Goal: Task Accomplishment & Management: Complete application form

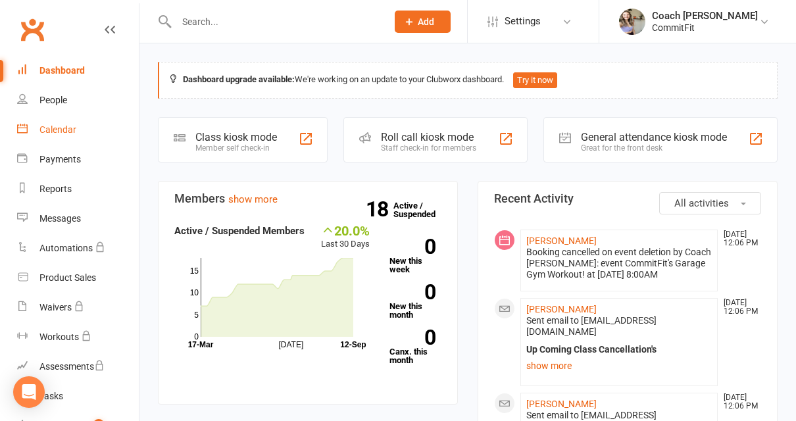
click at [62, 126] on div "Calendar" at bounding box center [57, 129] width 37 height 11
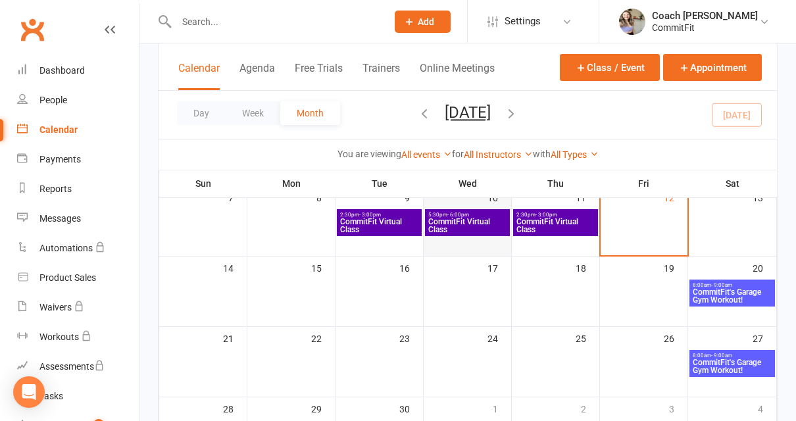
scroll to position [173, 0]
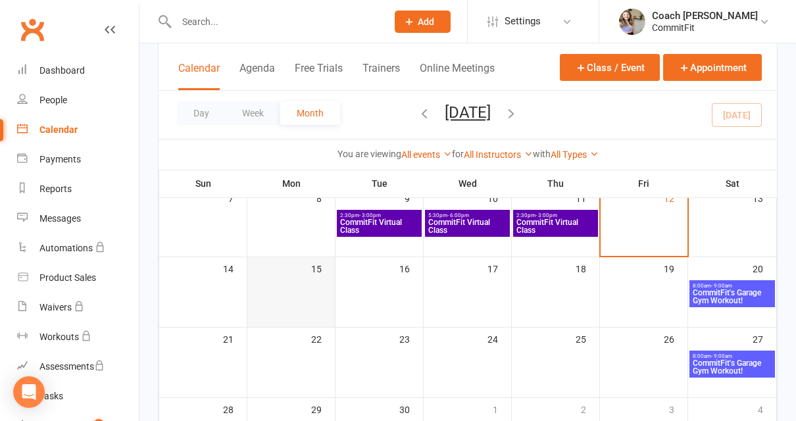
click at [308, 296] on div at bounding box center [291, 294] width 85 height 28
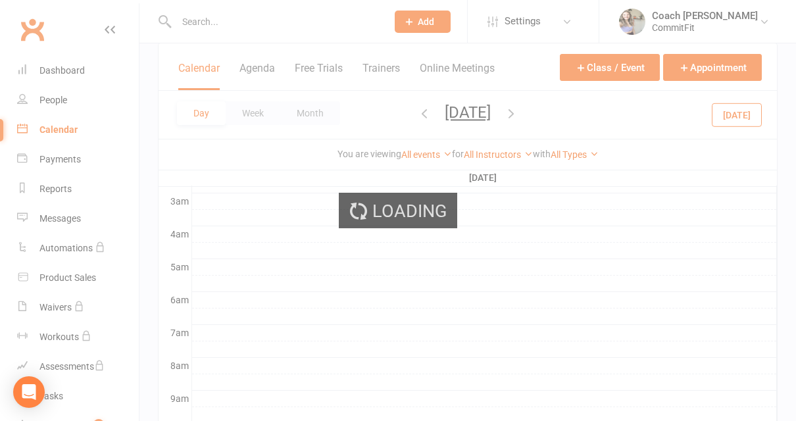
scroll to position [0, 0]
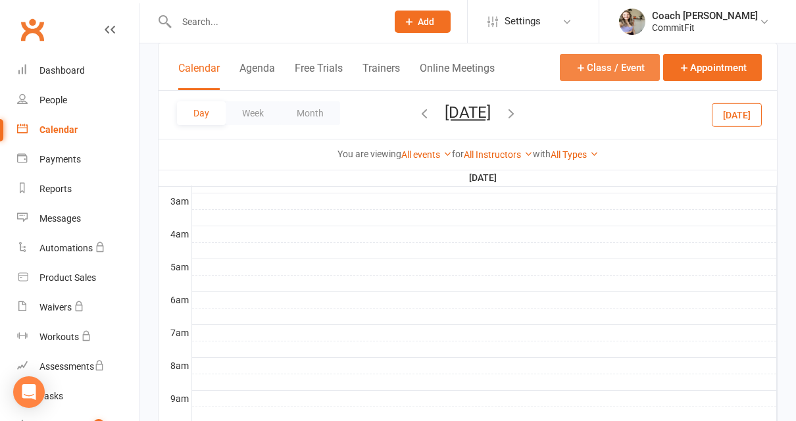
click at [592, 74] on button "Class / Event" at bounding box center [610, 67] width 100 height 27
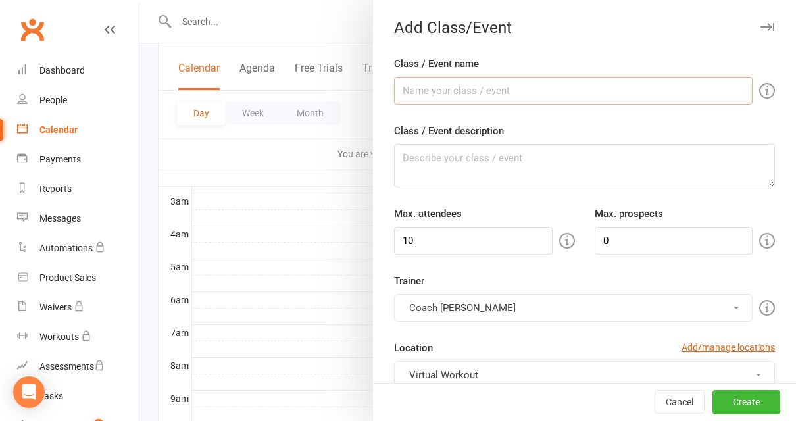
click at [550, 85] on input "Class / Event name" at bounding box center [573, 91] width 359 height 28
type input "CommitFit Virtual Class"
click at [519, 176] on textarea "Class / Event description" at bounding box center [584, 165] width 381 height 43
paste textarea "Class Equipment: Mat, Dumbbells- variety of weight, Kettlebell, Bench/Chair/Fit…"
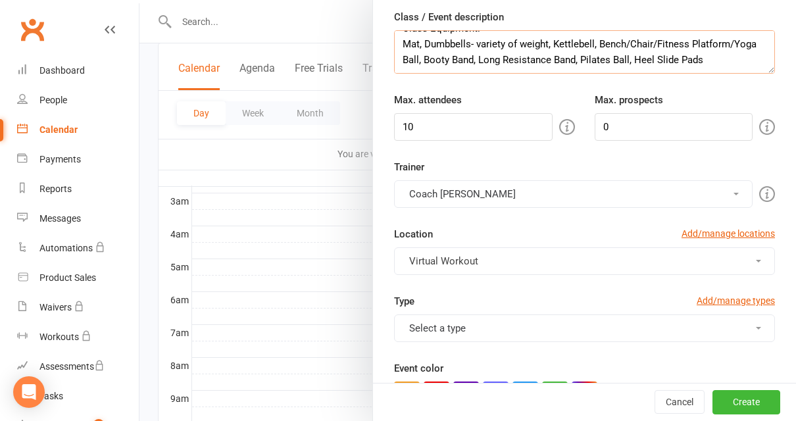
scroll to position [190, 0]
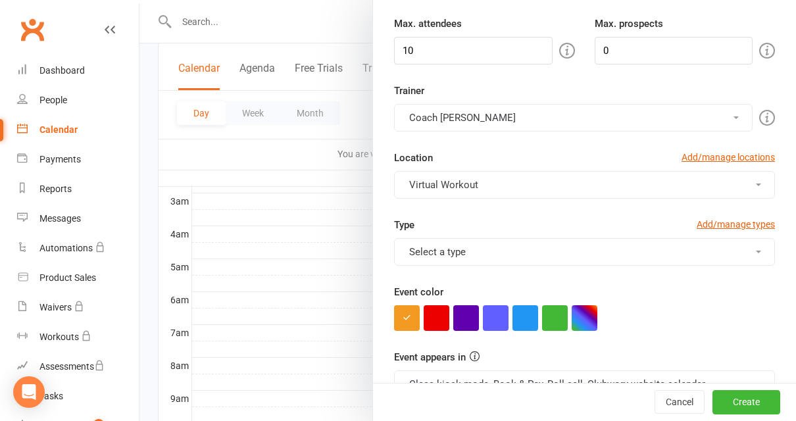
type textarea "Class Equipment: Mat, Dumbbells- variety of weight, Kettlebell, Bench/Chair/Fit…"
click at [578, 255] on button "Select a type" at bounding box center [584, 252] width 381 height 28
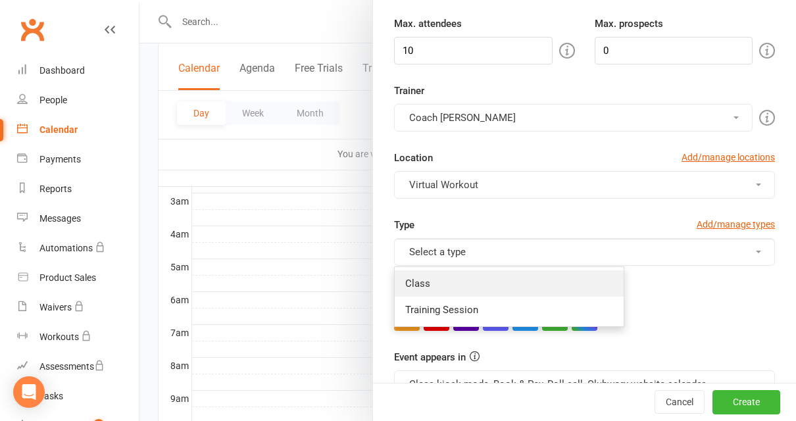
click at [528, 281] on link "Class" at bounding box center [509, 283] width 229 height 26
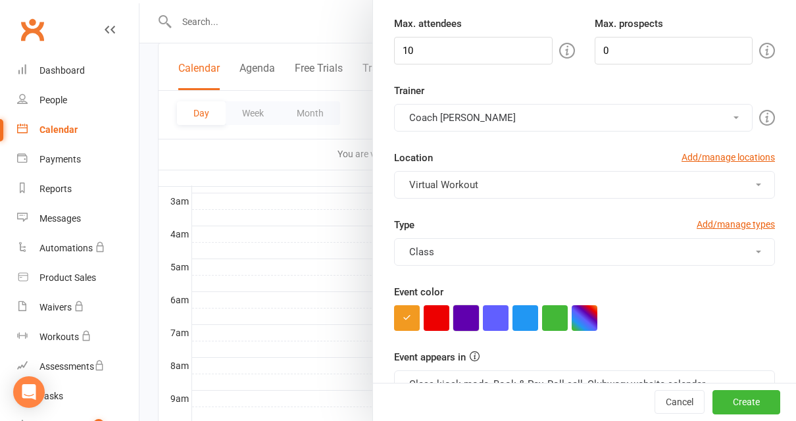
click at [470, 324] on button "button" at bounding box center [466, 318] width 26 height 26
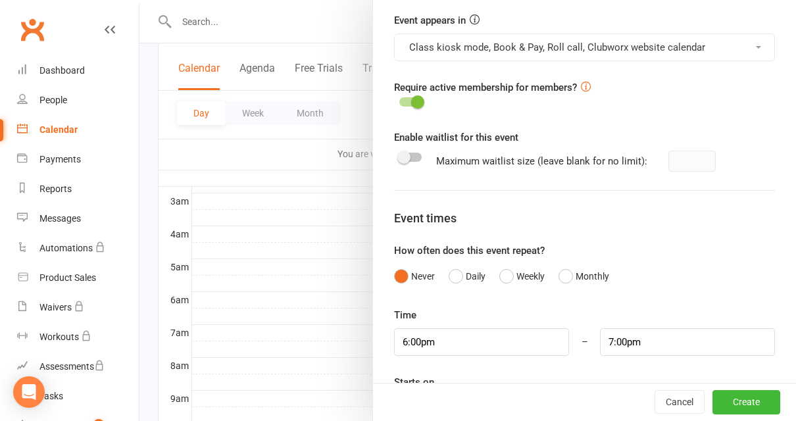
scroll to position [586, 0]
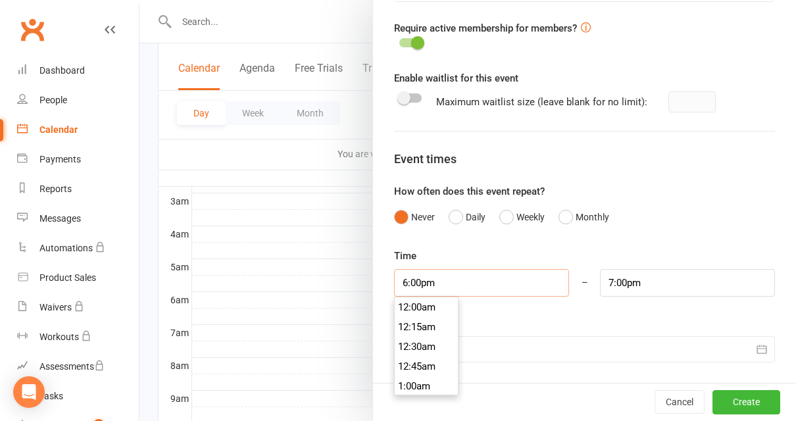
click at [471, 282] on input "6:00pm" at bounding box center [481, 283] width 175 height 28
type input "5:30pm"
click at [429, 322] on li "5:30pm" at bounding box center [426, 321] width 63 height 20
click at [646, 290] on input "6:30pm" at bounding box center [687, 283] width 175 height 28
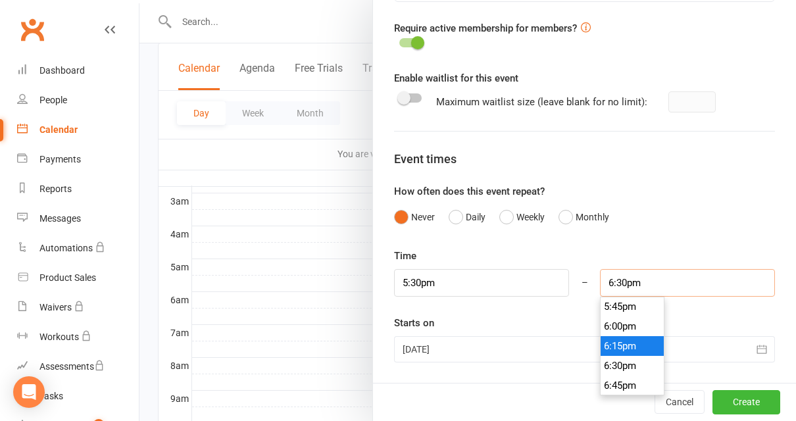
scroll to position [1400, 0]
type input "6:00pm"
click at [633, 329] on li "6:00pm" at bounding box center [632, 329] width 63 height 20
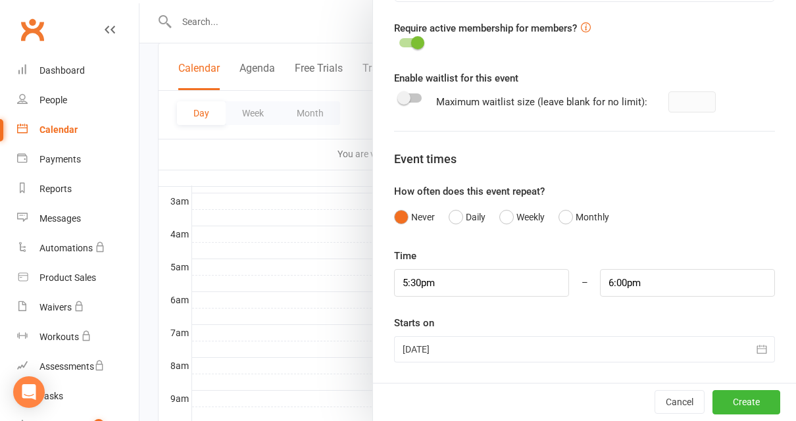
click at [759, 348] on icon "button" at bounding box center [762, 350] width 10 height 9
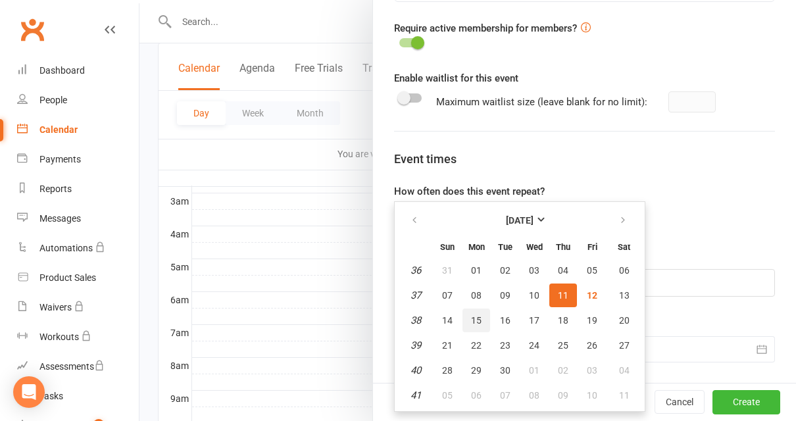
click at [474, 325] on span "15" at bounding box center [476, 320] width 11 height 11
type input "[DATE]"
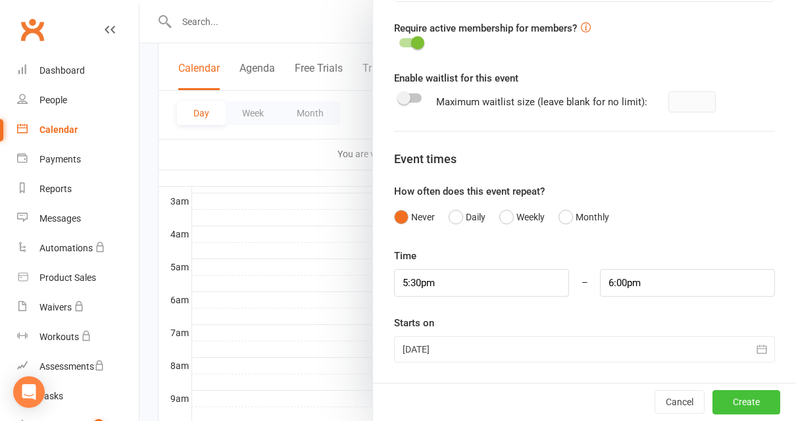
click at [748, 399] on button "Create" at bounding box center [747, 403] width 68 height 24
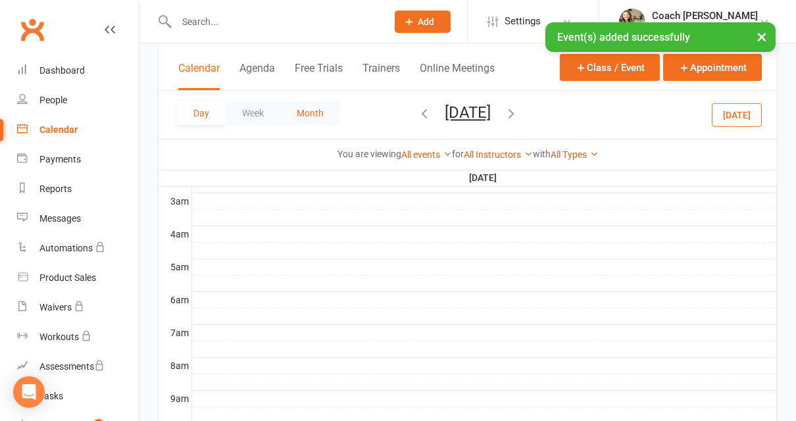
click at [326, 116] on button "Month" at bounding box center [310, 113] width 60 height 24
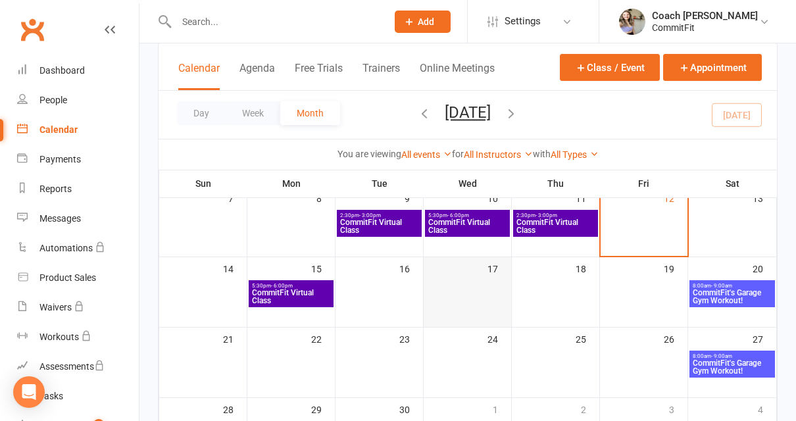
click at [476, 306] on div at bounding box center [467, 294] width 85 height 28
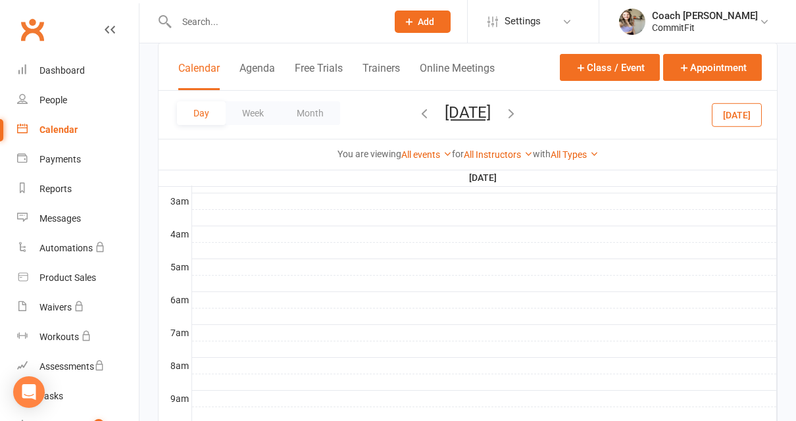
scroll to position [0, 0]
click at [607, 72] on button "Class / Event" at bounding box center [610, 67] width 100 height 27
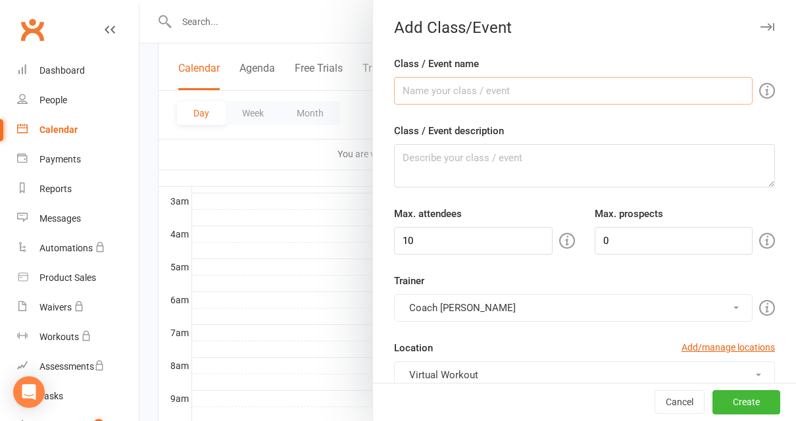
click at [575, 92] on input "Class / Event name" at bounding box center [573, 91] width 359 height 28
type input "CommitFit Virtual Class"
click at [490, 172] on textarea "Class / Event description" at bounding box center [584, 165] width 381 height 43
paste textarea "Class Equipment: Mat, Dumbbells- variety of weight, Kettlebell, Bench/Chair/Fit…"
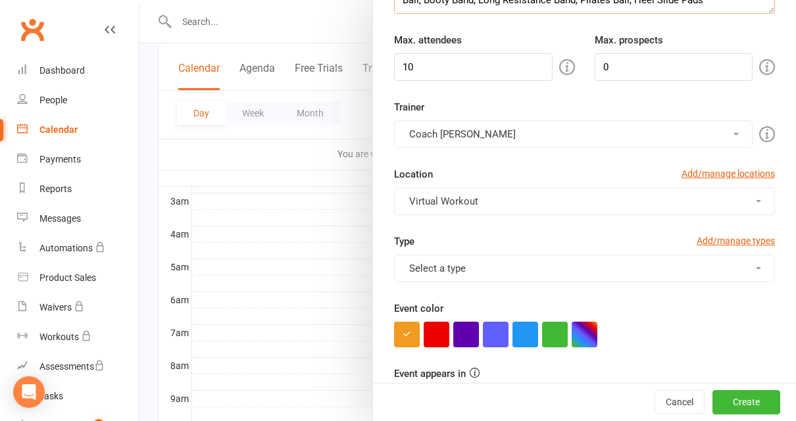
scroll to position [174, 0]
type textarea "Class Equipment: Mat, Dumbbells- variety of weight, Kettlebell, Bench/Chair/Fit…"
click at [492, 266] on button "Select a type" at bounding box center [584, 268] width 381 height 28
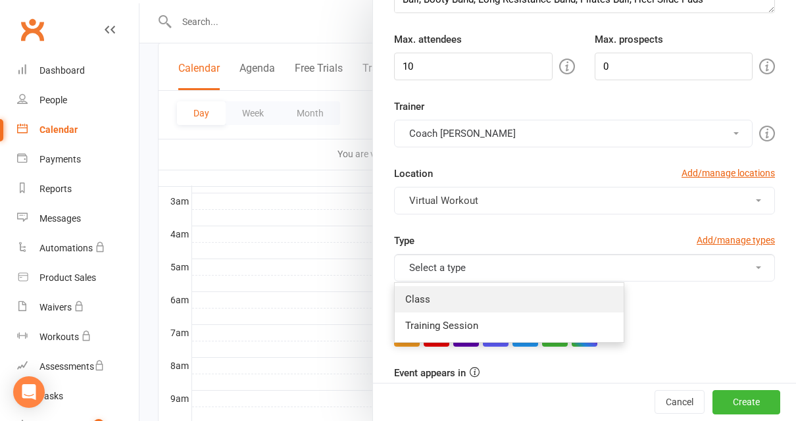
click at [453, 289] on link "Class" at bounding box center [509, 299] width 229 height 26
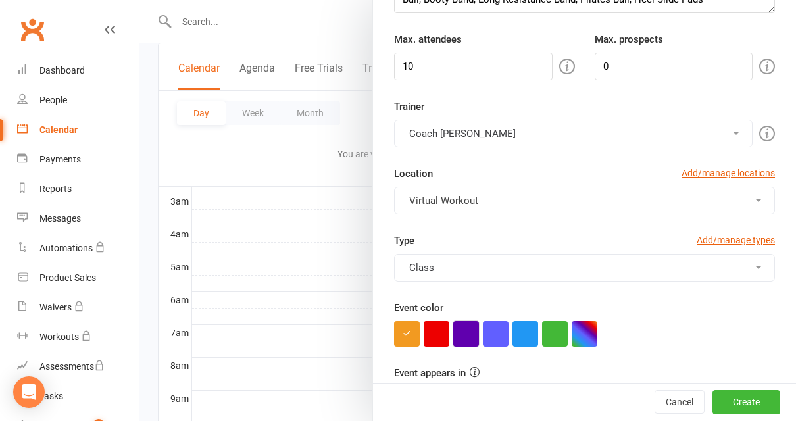
click at [459, 330] on button "button" at bounding box center [466, 334] width 26 height 26
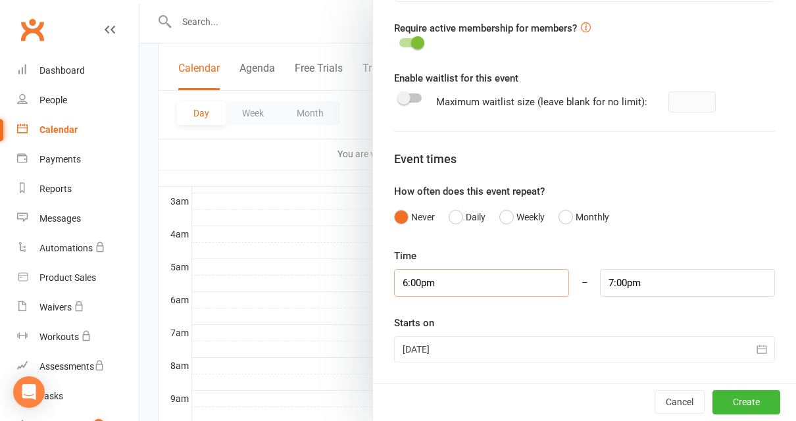
click at [505, 282] on input "6:00pm" at bounding box center [481, 283] width 175 height 28
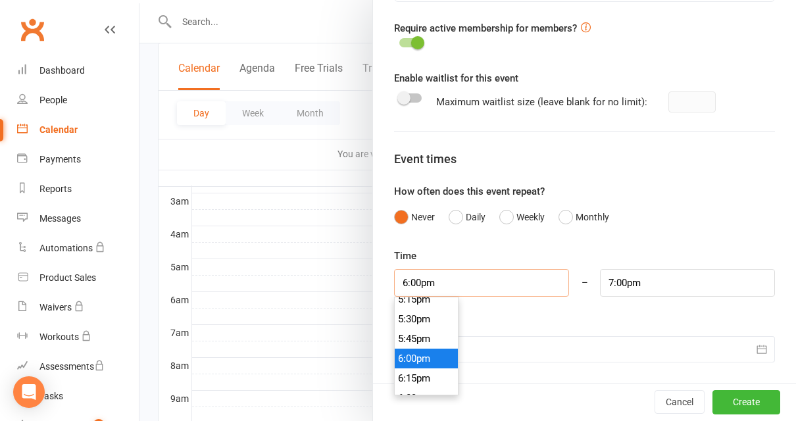
scroll to position [1369, 0]
type input "5:30pm"
click at [435, 320] on li "5:30pm" at bounding box center [426, 321] width 63 height 20
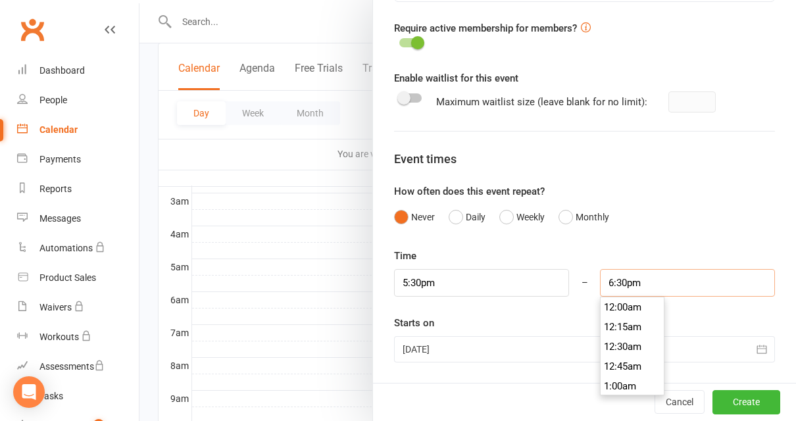
click at [642, 287] on input "6:30pm" at bounding box center [687, 283] width 175 height 28
type input "6:00pm"
click at [625, 319] on li "6:00pm" at bounding box center [632, 326] width 63 height 20
click at [678, 349] on div at bounding box center [584, 349] width 381 height 26
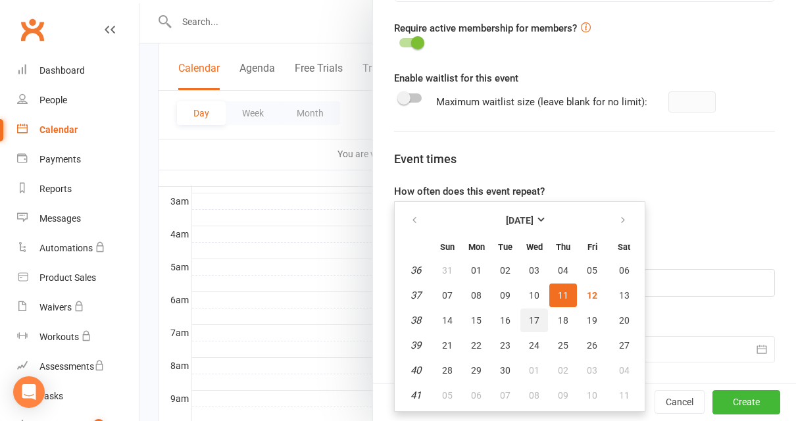
click at [527, 324] on button "17" at bounding box center [535, 321] width 28 height 24
type input "[DATE]"
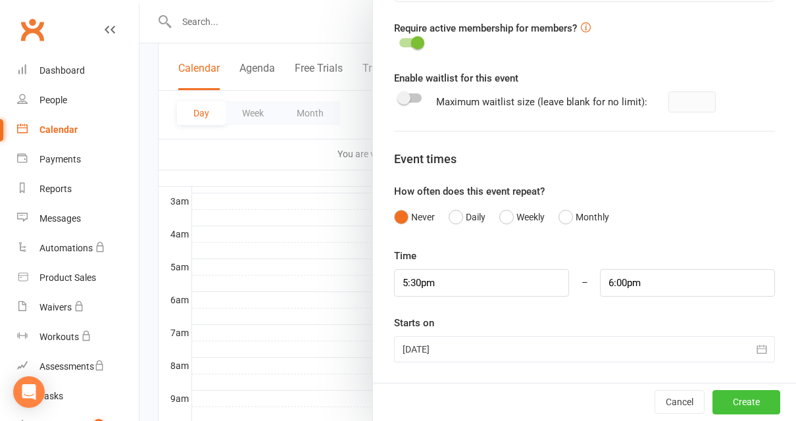
click at [736, 406] on button "Create" at bounding box center [747, 403] width 68 height 24
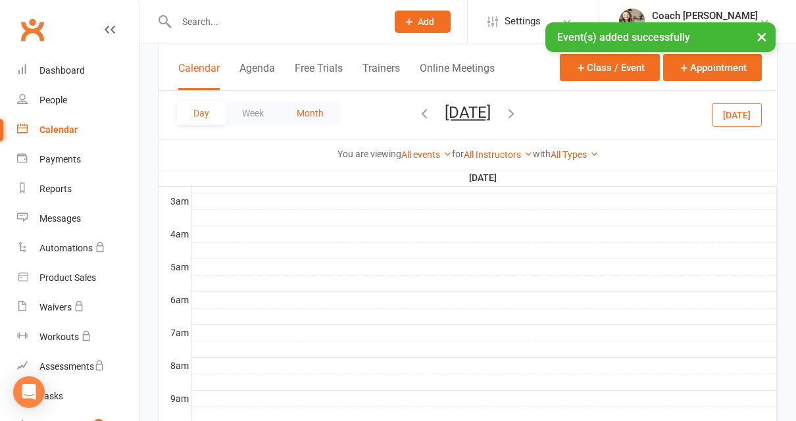
click at [322, 107] on button "Month" at bounding box center [310, 113] width 60 height 24
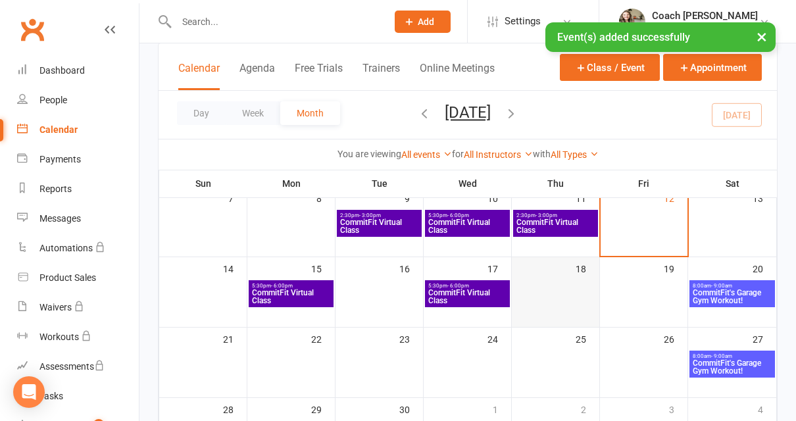
click at [570, 287] on div at bounding box center [555, 294] width 85 height 28
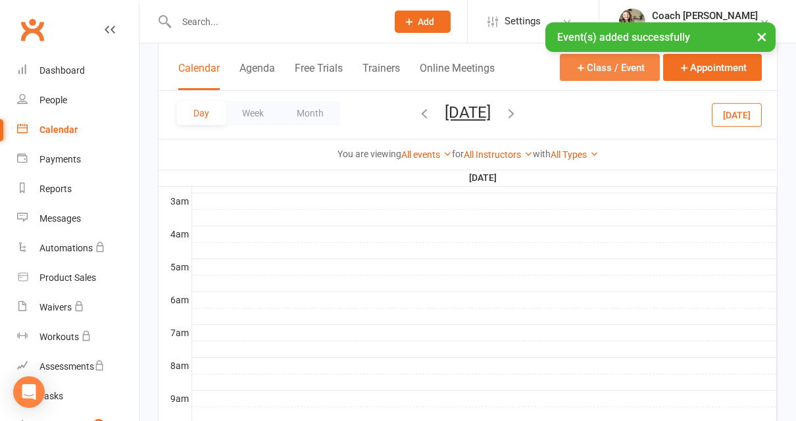
click at [604, 75] on button "Class / Event" at bounding box center [610, 67] width 100 height 27
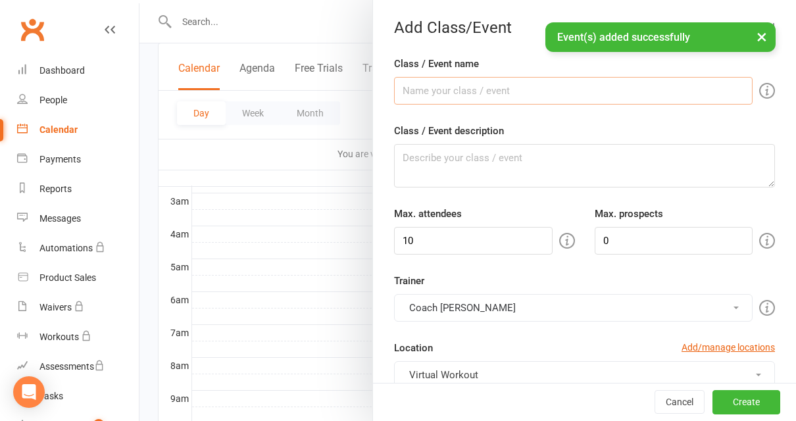
click at [575, 94] on input "Class / Event name" at bounding box center [573, 91] width 359 height 28
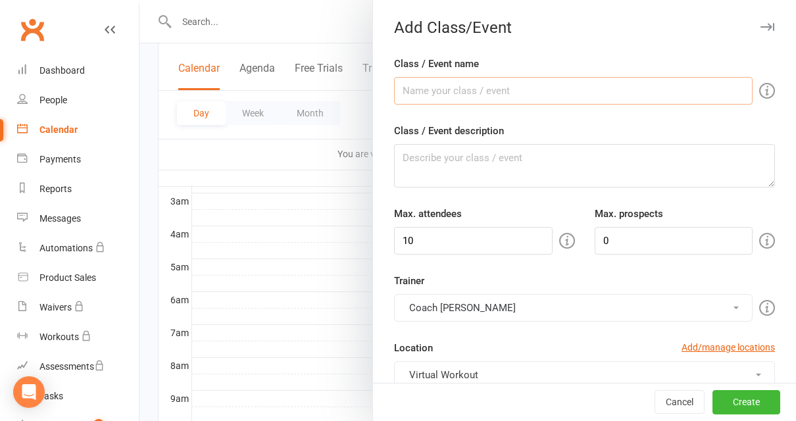
type input "CommitFit Virtual Class"
click at [549, 149] on textarea "Class / Event description" at bounding box center [584, 165] width 381 height 43
paste textarea "Class Equipment: Mat, Dumbbells- variety of weight, Kettlebell, Bench/Chair/Fit…"
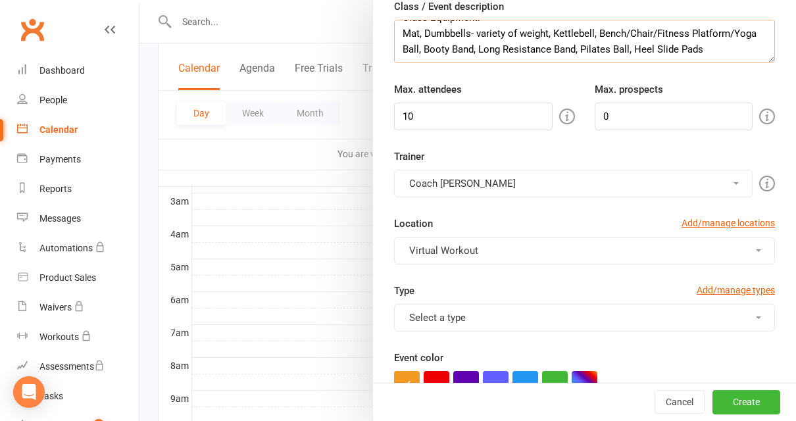
scroll to position [128, 0]
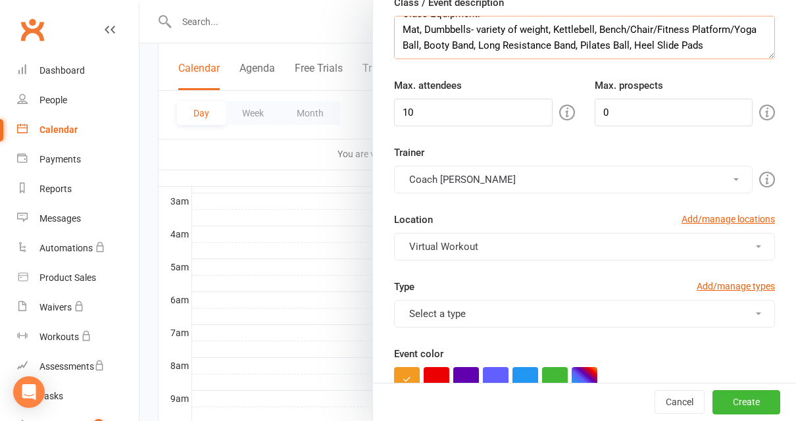
type textarea "Class Equipment: Mat, Dumbbells- variety of weight, Kettlebell, Bench/Chair/Fit…"
click at [525, 304] on button "Select a type" at bounding box center [584, 314] width 381 height 28
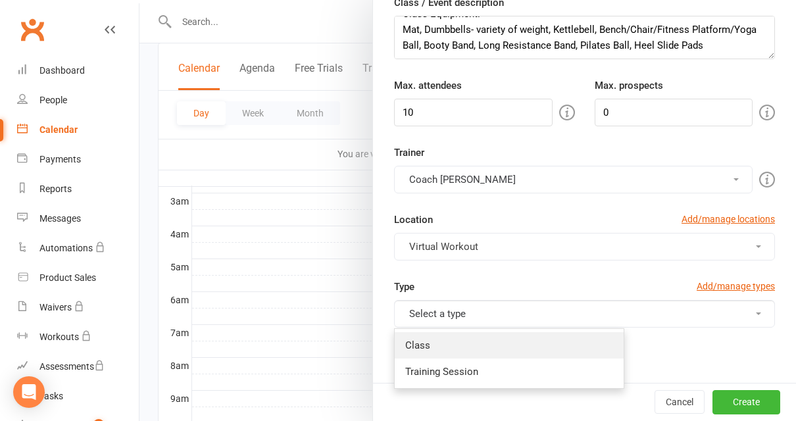
click at [478, 337] on link "Class" at bounding box center [509, 345] width 229 height 26
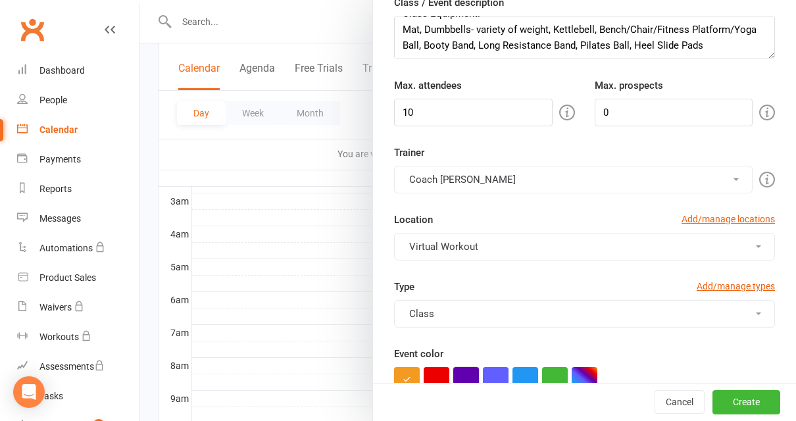
click at [461, 374] on button "button" at bounding box center [466, 380] width 26 height 26
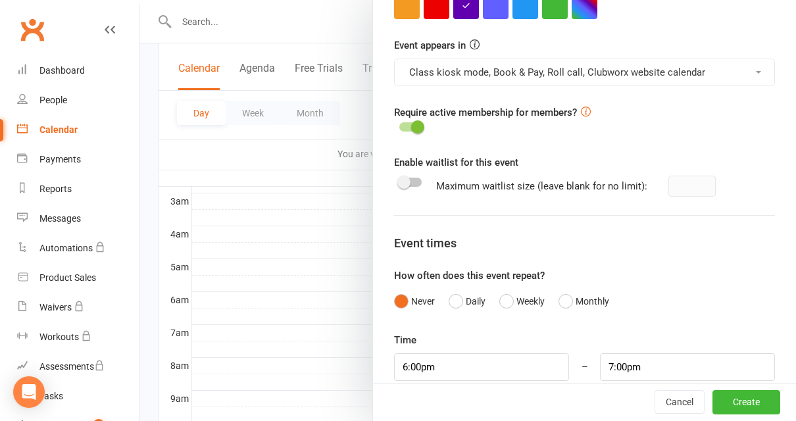
scroll to position [586, 0]
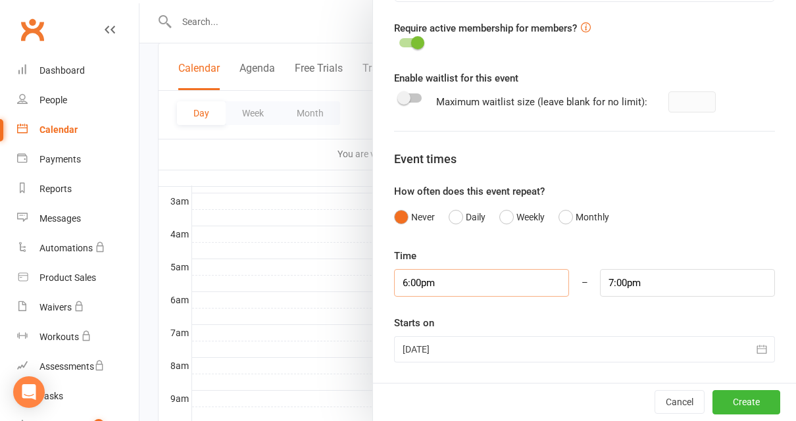
click at [531, 276] on input "6:00pm" at bounding box center [481, 283] width 175 height 28
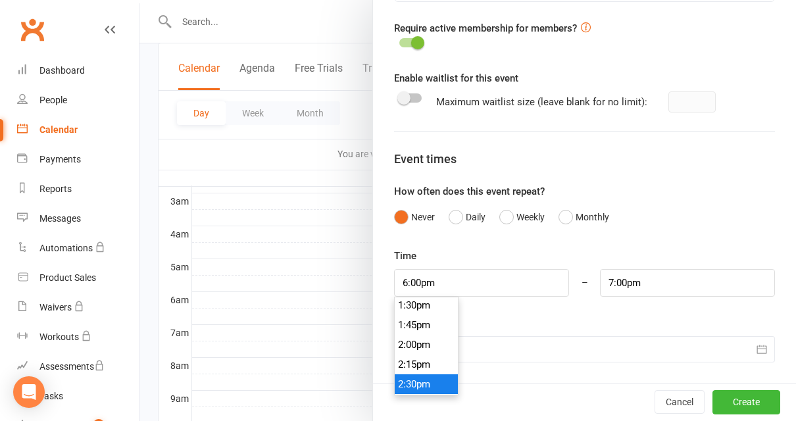
type input "2:30pm"
click at [434, 380] on li "2:30pm" at bounding box center [426, 384] width 63 height 20
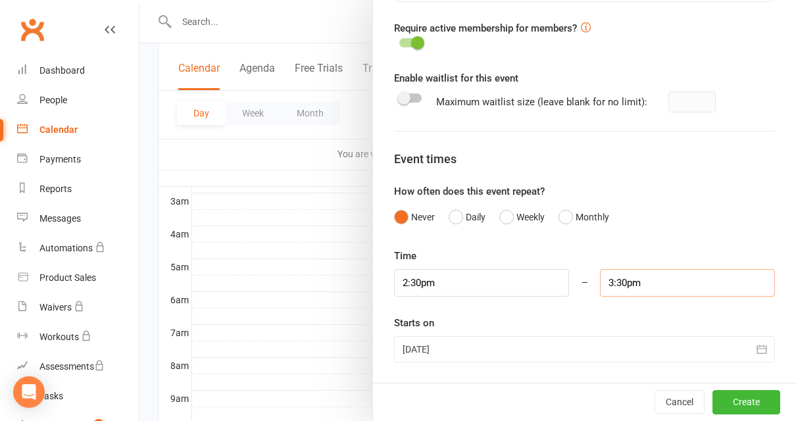
click at [685, 286] on input "3:30pm" at bounding box center [687, 283] width 175 height 28
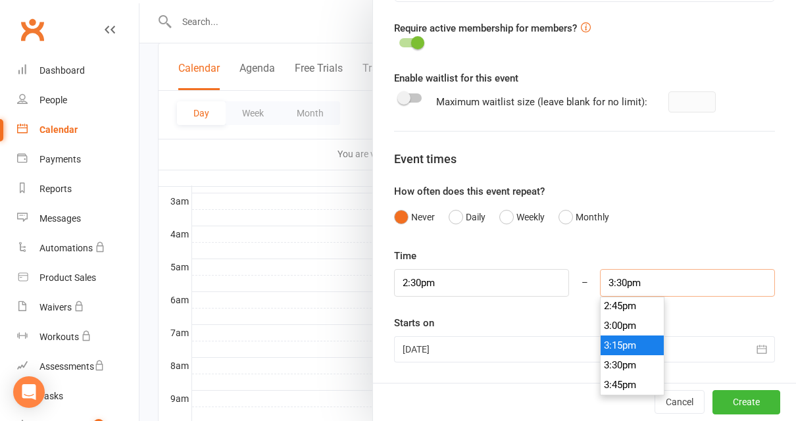
scroll to position [1164, 0]
type input "3:00pm"
click at [635, 332] on li "3:00pm" at bounding box center [632, 328] width 63 height 20
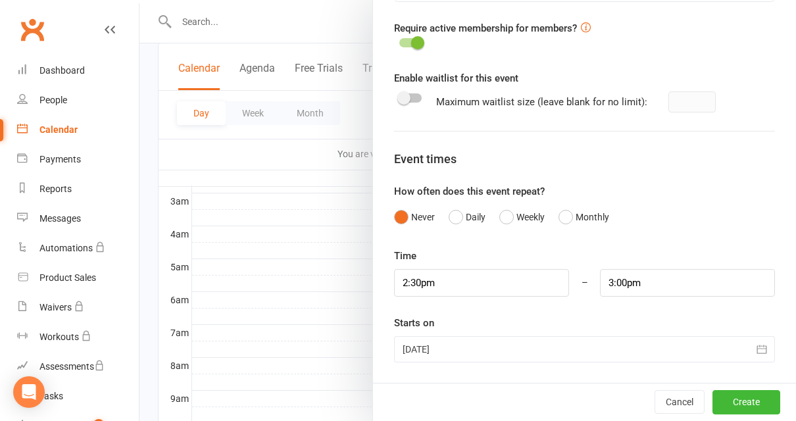
click at [764, 347] on icon "button" at bounding box center [762, 349] width 13 height 13
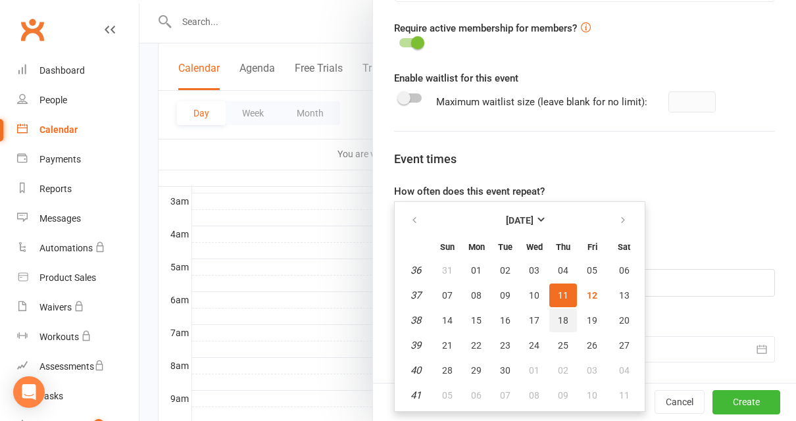
click at [564, 325] on button "18" at bounding box center [564, 321] width 28 height 24
type input "[DATE]"
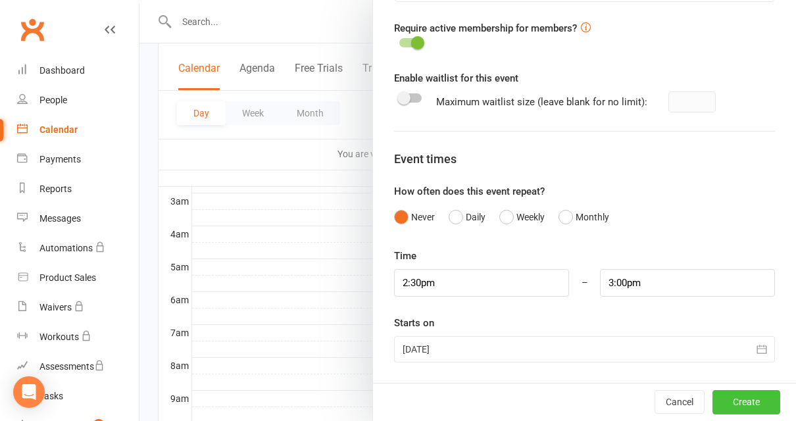
click at [742, 405] on button "Create" at bounding box center [747, 403] width 68 height 24
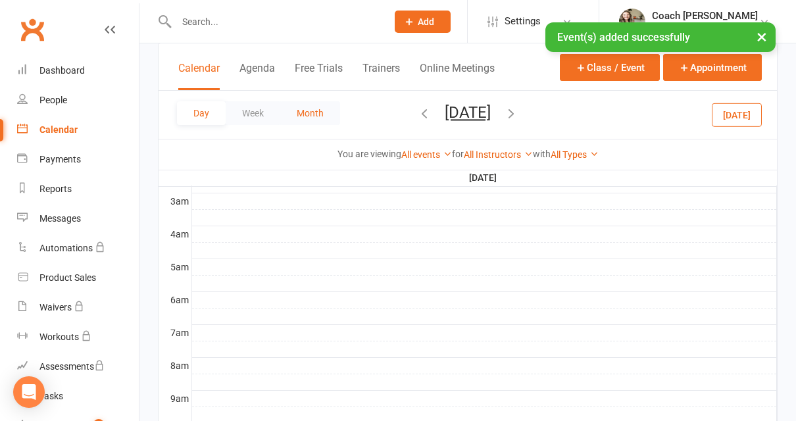
click at [305, 110] on button "Month" at bounding box center [310, 113] width 60 height 24
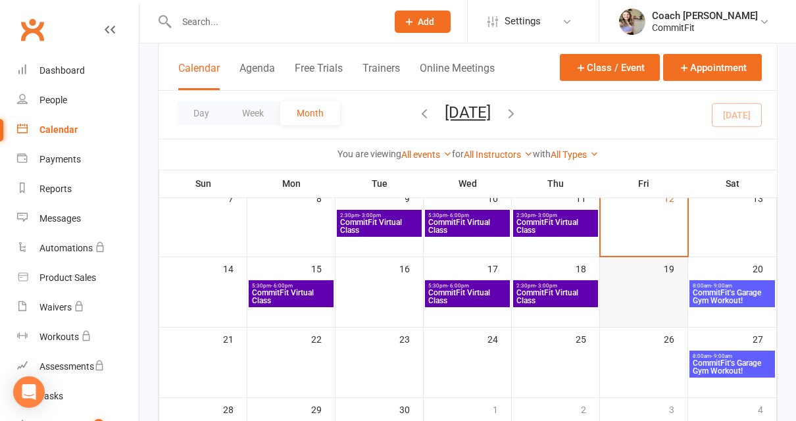
click at [624, 303] on div at bounding box center [644, 294] width 85 height 28
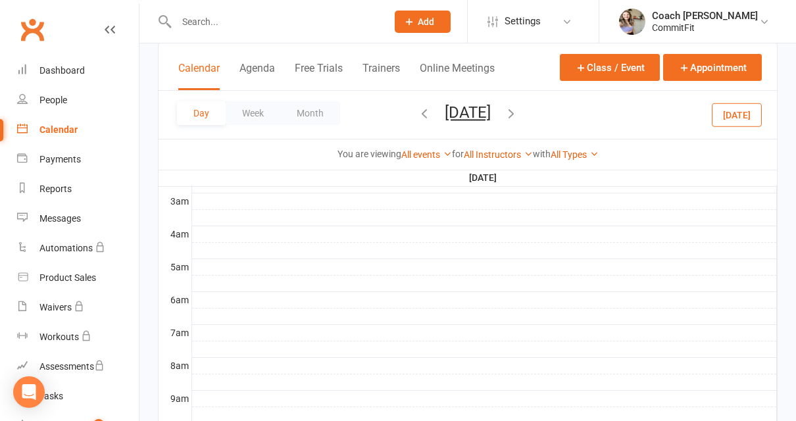
scroll to position [0, 0]
click at [607, 72] on button "Class / Event" at bounding box center [610, 67] width 100 height 27
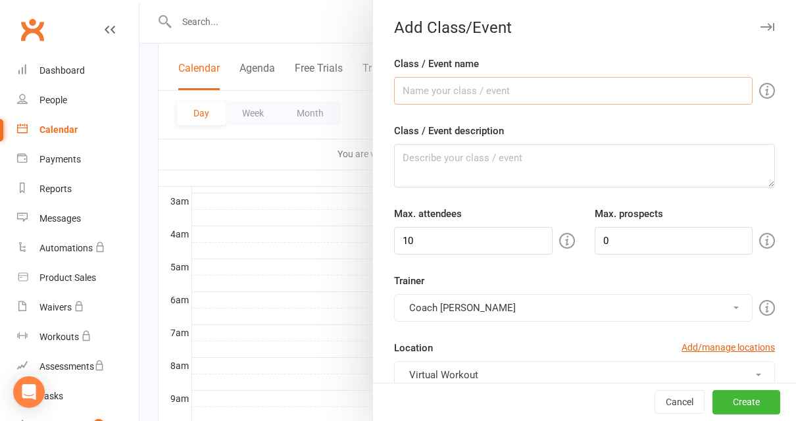
click at [634, 93] on input "Class / Event name" at bounding box center [573, 91] width 359 height 28
type input "CommitFit Virtual Class"
click at [542, 153] on textarea "Class / Event description" at bounding box center [584, 165] width 381 height 43
paste textarea "Class Equipment: Mat, Dumbbells- variety of weight, Kettlebell, Bench/Chair/Fit…"
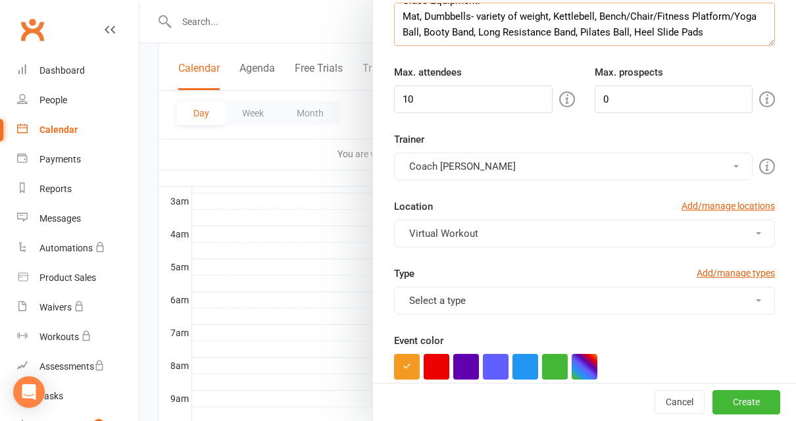
scroll to position [142, 0]
type textarea "Class Equipment: Mat, Dumbbells- variety of weight, Kettlebell, Bench/Chair/Fit…"
click at [531, 300] on button "Select a type" at bounding box center [584, 300] width 381 height 28
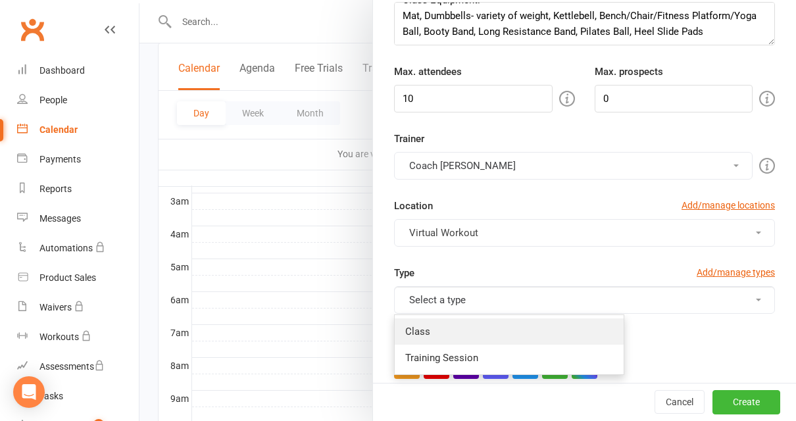
click at [490, 322] on link "Class" at bounding box center [509, 332] width 229 height 26
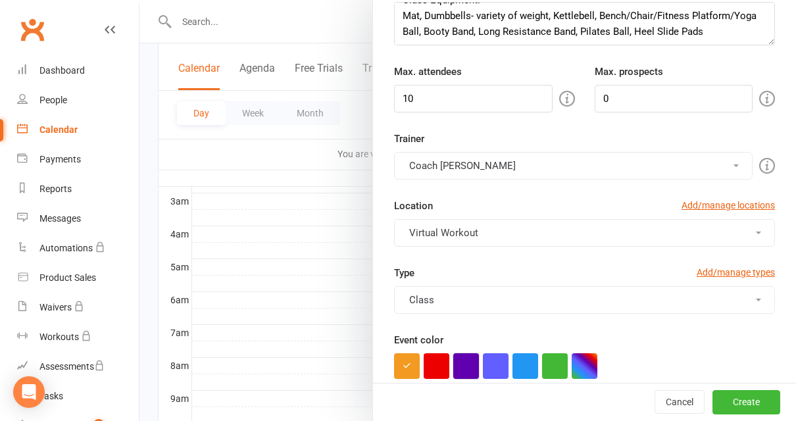
click at [473, 366] on button "button" at bounding box center [466, 366] width 26 height 26
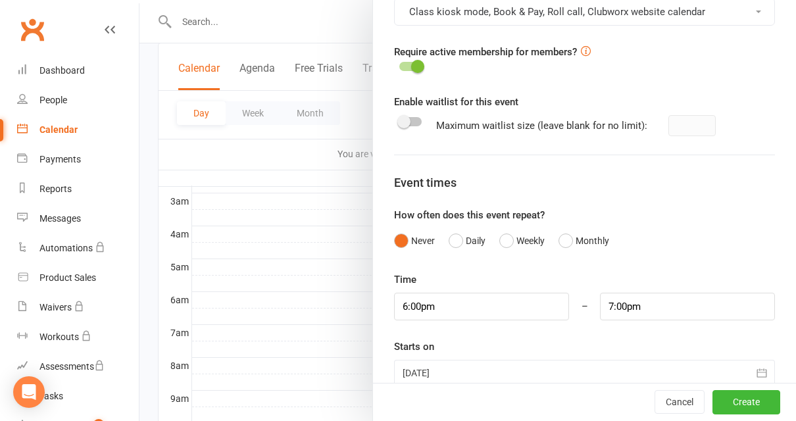
scroll to position [586, 0]
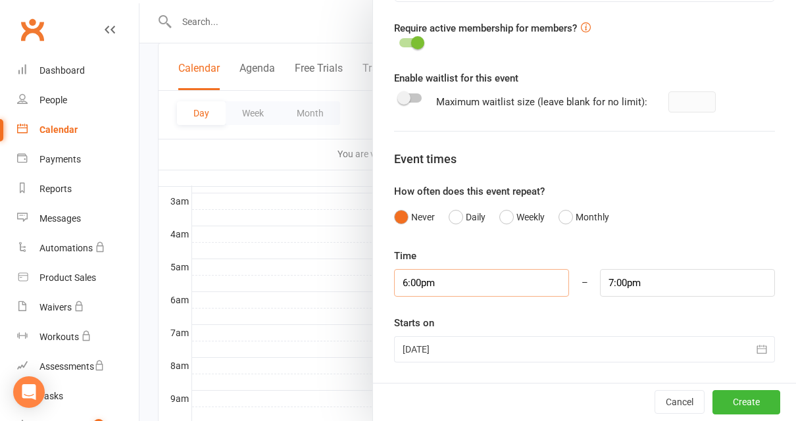
click at [521, 282] on input "6:00pm" at bounding box center [481, 283] width 175 height 28
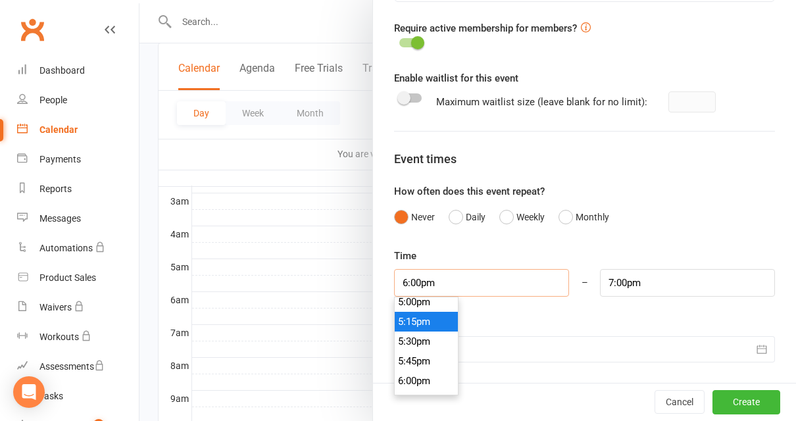
scroll to position [1339, 0]
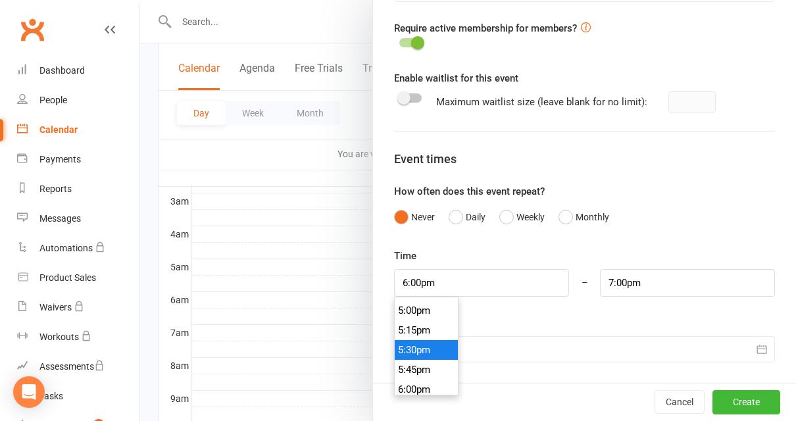
type input "5:30pm"
click at [431, 343] on li "5:30pm" at bounding box center [426, 350] width 63 height 20
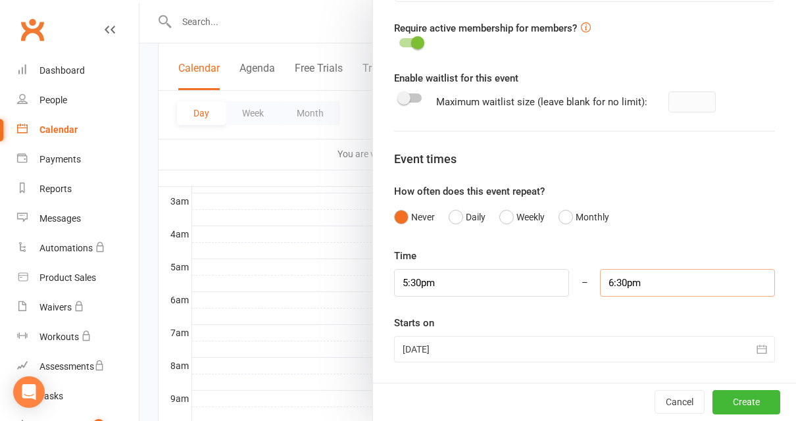
click at [633, 278] on input "6:30pm" at bounding box center [687, 283] width 175 height 28
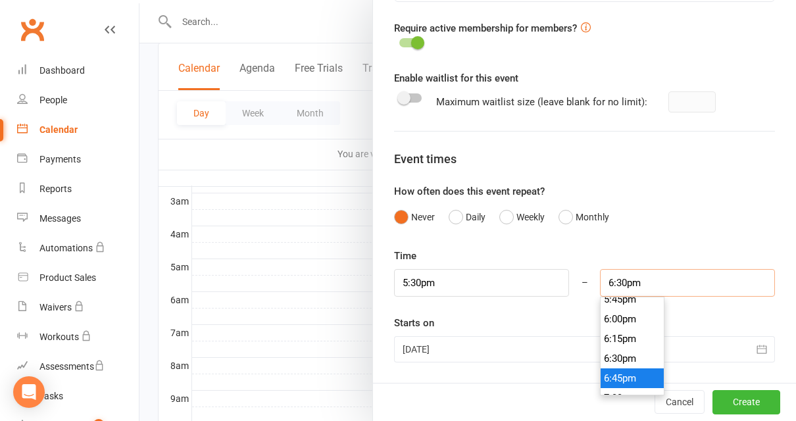
scroll to position [1407, 0]
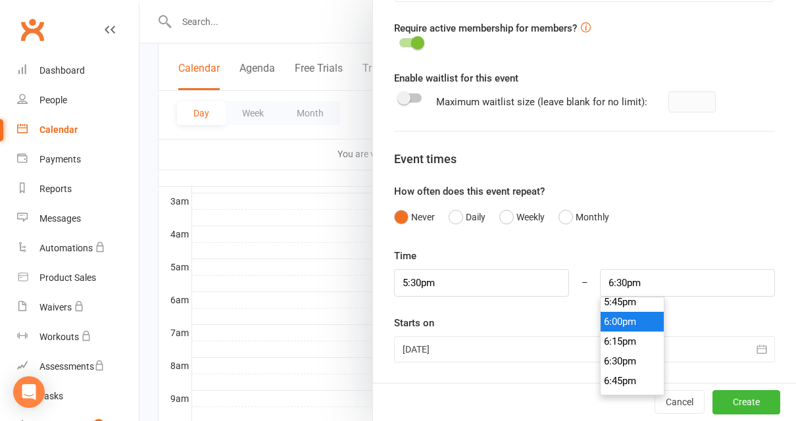
type input "6:00pm"
click at [635, 328] on li "6:00pm" at bounding box center [632, 322] width 63 height 20
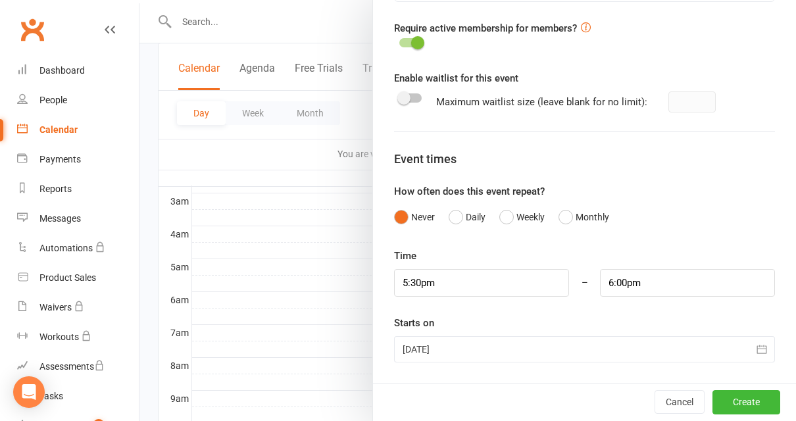
click at [764, 347] on icon "button" at bounding box center [762, 349] width 13 height 13
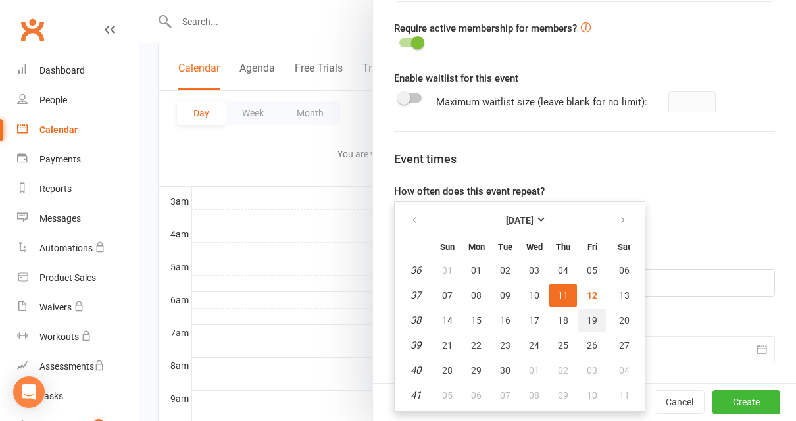
click at [587, 322] on span "19" at bounding box center [592, 320] width 11 height 11
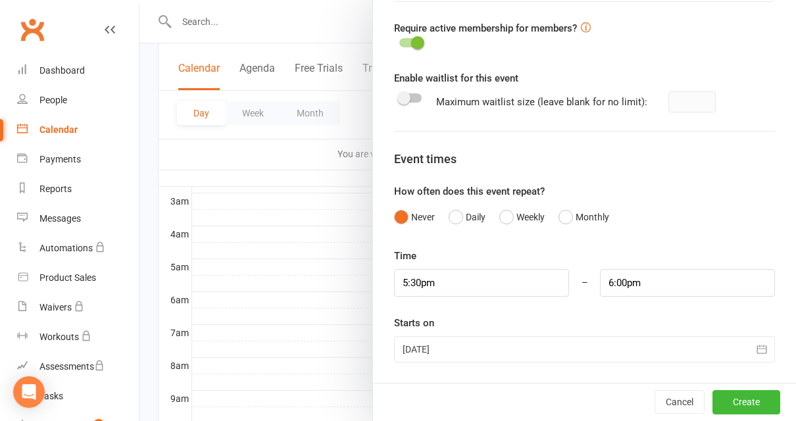
type input "[DATE]"
click at [732, 397] on button "Create" at bounding box center [747, 403] width 68 height 24
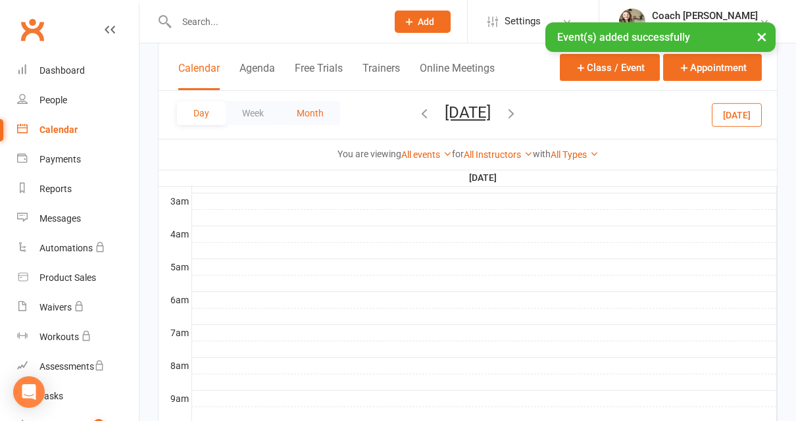
click at [316, 111] on button "Month" at bounding box center [310, 113] width 60 height 24
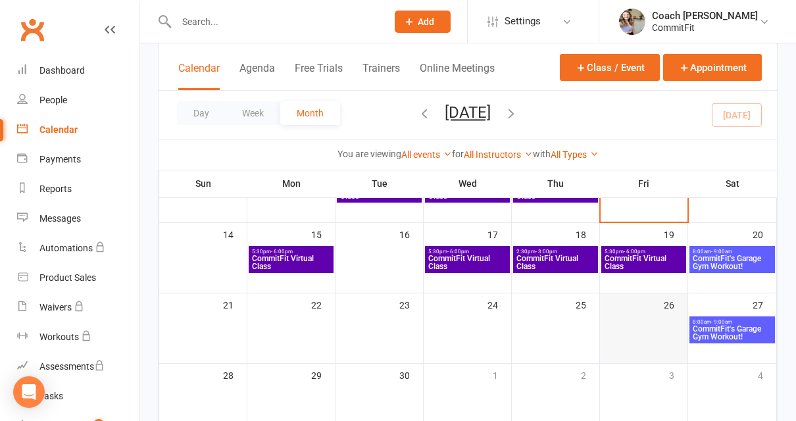
scroll to position [210, 0]
